Goal: Task Accomplishment & Management: Use online tool/utility

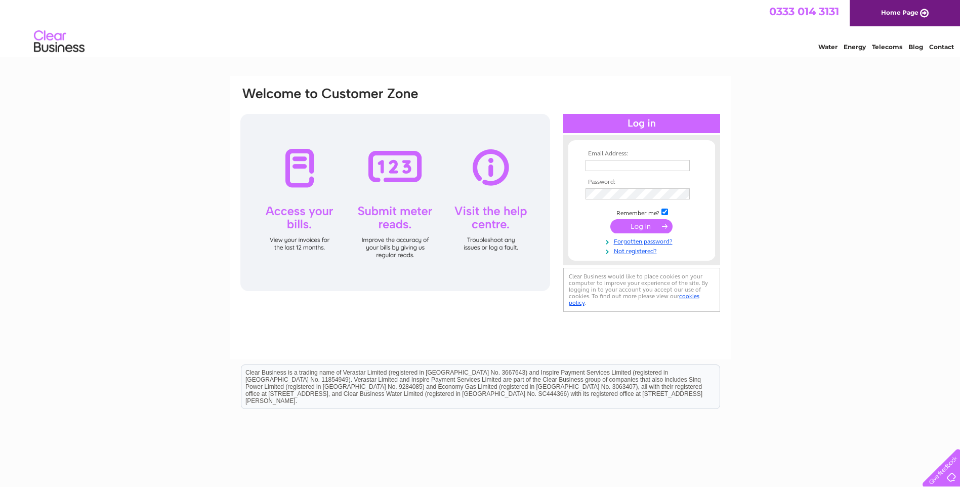
click at [595, 166] on input "text" at bounding box center [637, 165] width 104 height 11
type input "davidj12984@hotmail.com"
click at [610, 220] on input "submit" at bounding box center [641, 227] width 62 height 14
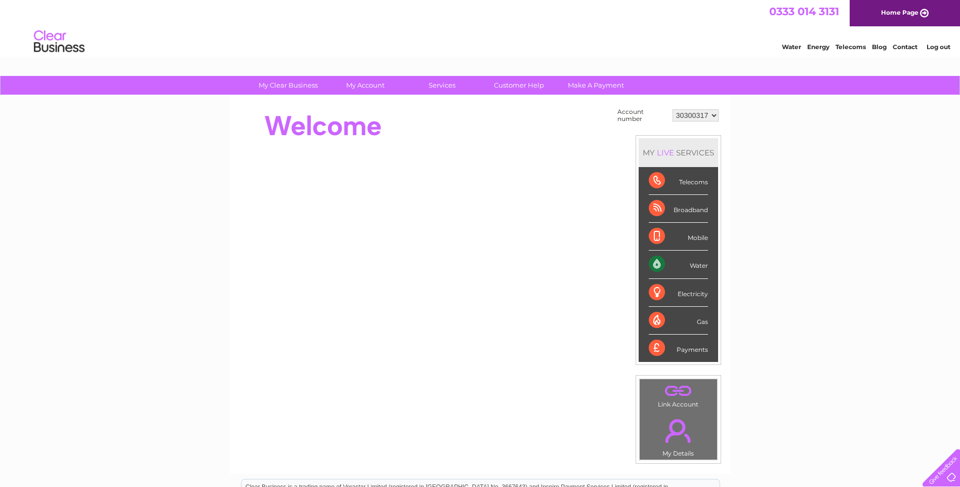
click at [695, 264] on div "Water" at bounding box center [678, 264] width 59 height 28
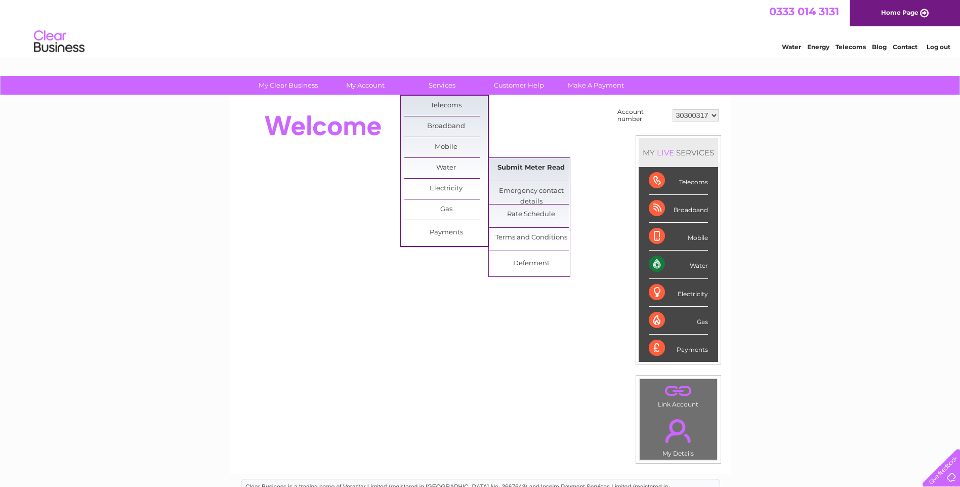
click at [521, 169] on link "Submit Meter Read" at bounding box center [530, 168] width 83 height 20
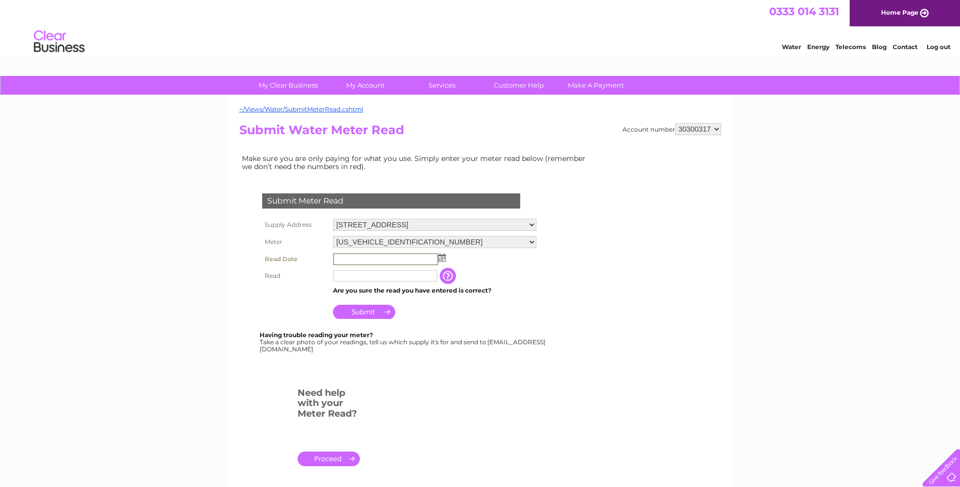
click at [353, 256] on input "text" at bounding box center [385, 259] width 105 height 12
click at [442, 260] on img at bounding box center [442, 257] width 8 height 8
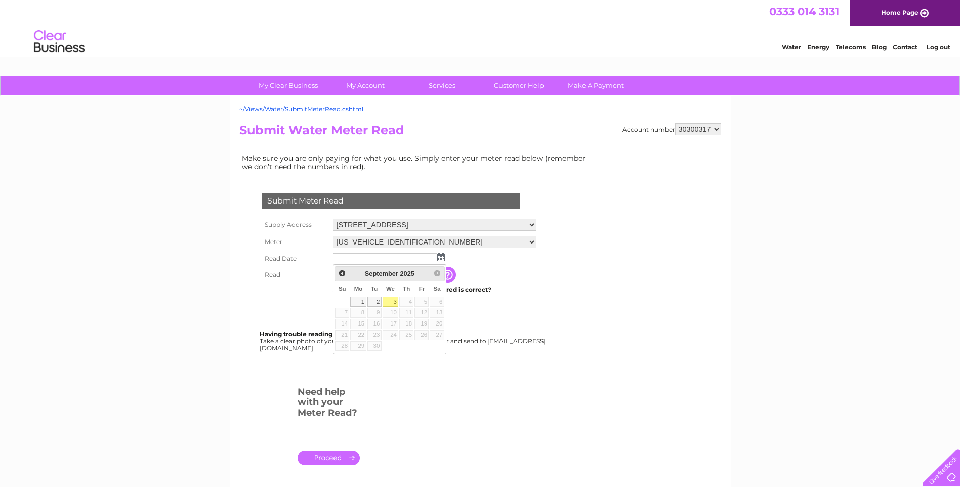
click at [388, 302] on link "3" at bounding box center [391, 301] width 16 height 10
type input "2025/09/03"
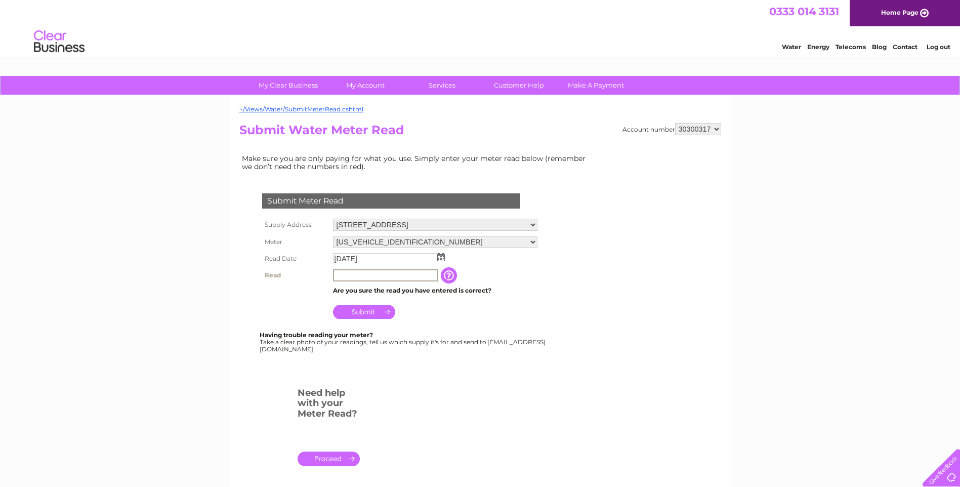
click at [362, 277] on input "text" at bounding box center [385, 275] width 105 height 12
type input "11"
click at [357, 310] on input "Submit" at bounding box center [364, 312] width 62 height 14
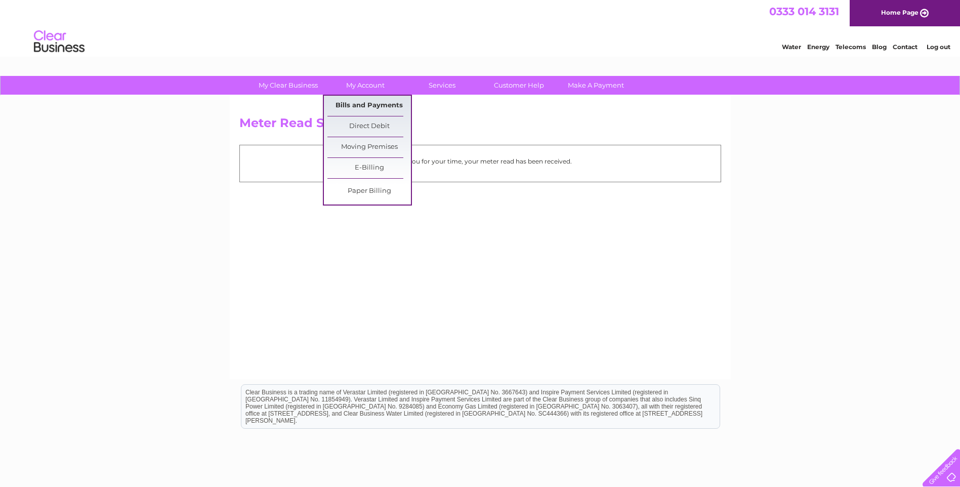
drag, startPoint x: 341, startPoint y: 99, endPoint x: 353, endPoint y: 113, distance: 19.0
click at [341, 99] on link "Bills and Payments" at bounding box center [368, 106] width 83 height 20
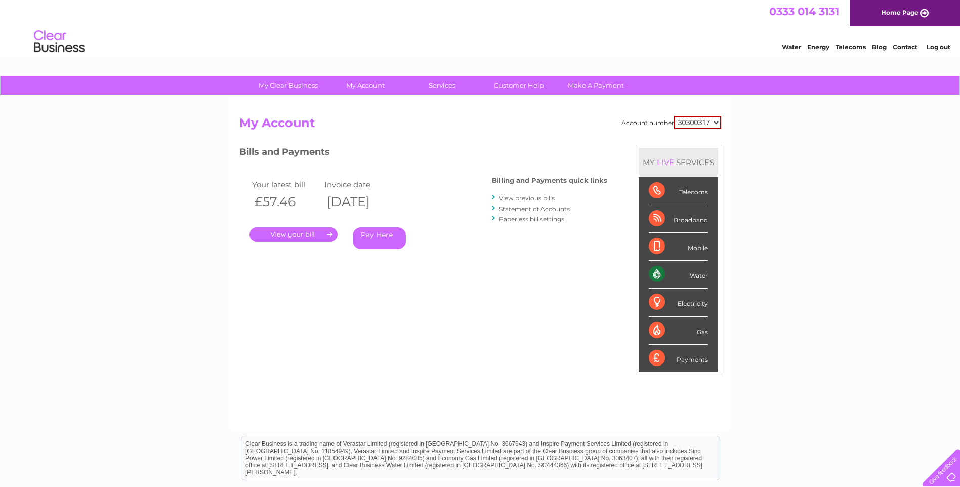
click at [294, 235] on link "." at bounding box center [293, 234] width 88 height 15
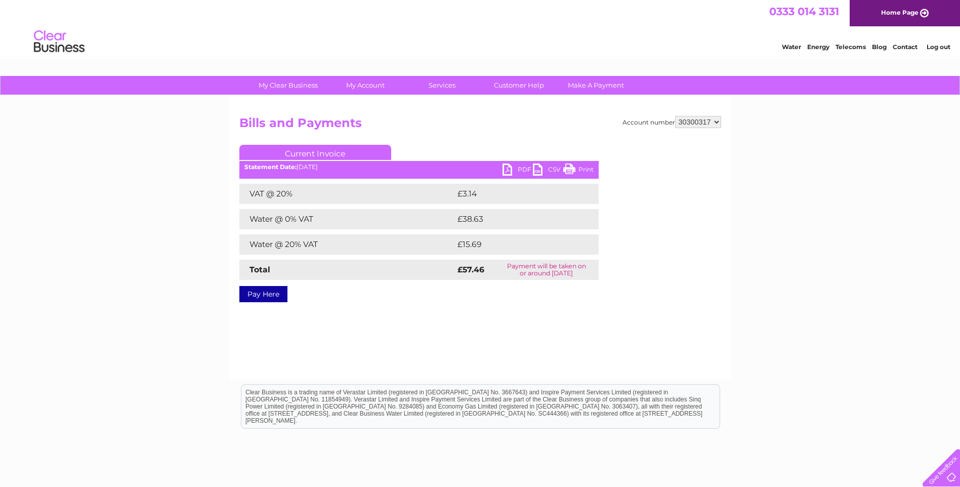
click at [526, 167] on link "PDF" at bounding box center [517, 170] width 30 height 15
